Goal: Use online tool/utility

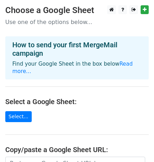
click at [133, 112] on main "Choose a Google Sheet Use one of the options below... How to send your first Me…" at bounding box center [77, 119] width 154 height 228
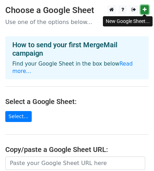
click at [143, 9] on icon at bounding box center [145, 9] width 4 height 5
